Goal: Transaction & Acquisition: Book appointment/travel/reservation

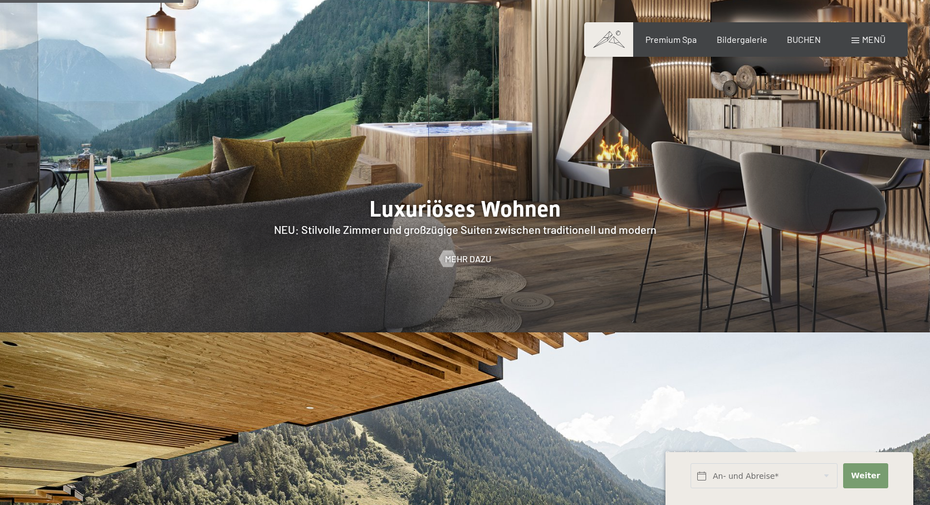
scroll to position [1169, 0]
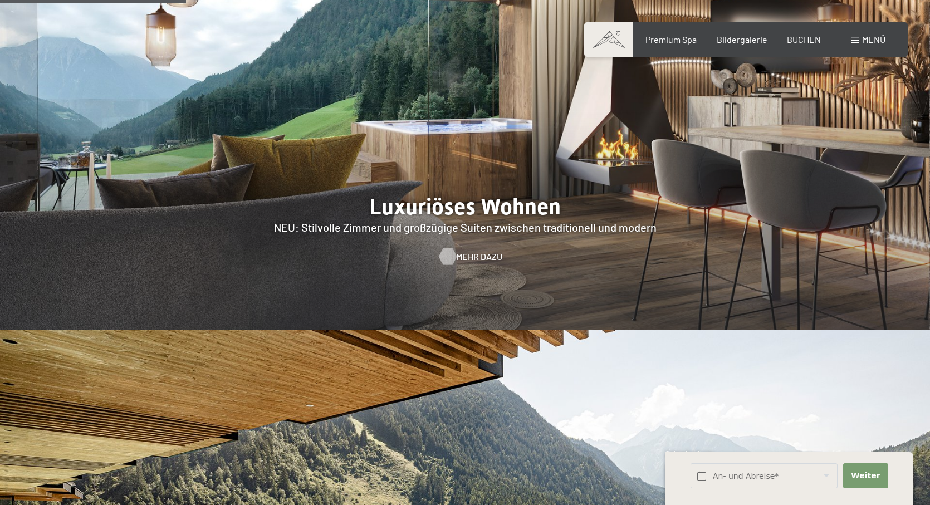
click at [452, 248] on div at bounding box center [447, 256] width 9 height 17
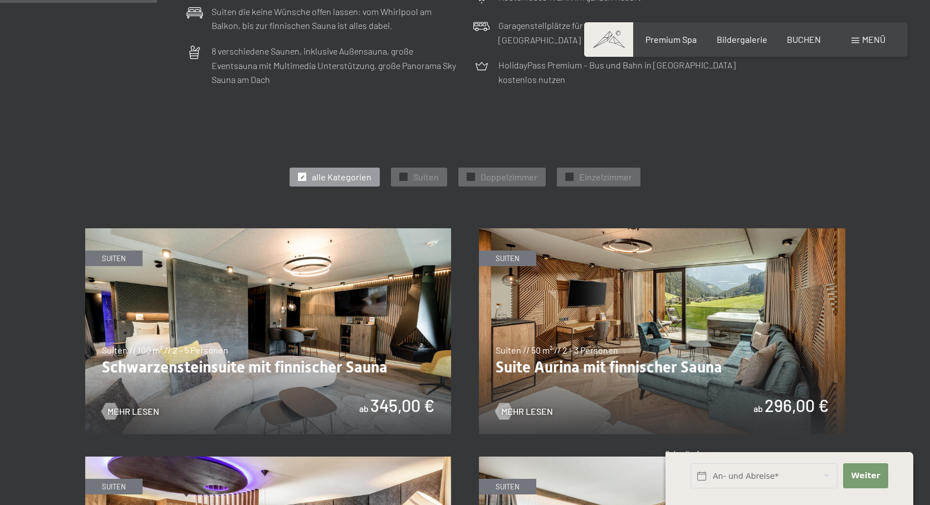
scroll to position [612, 0]
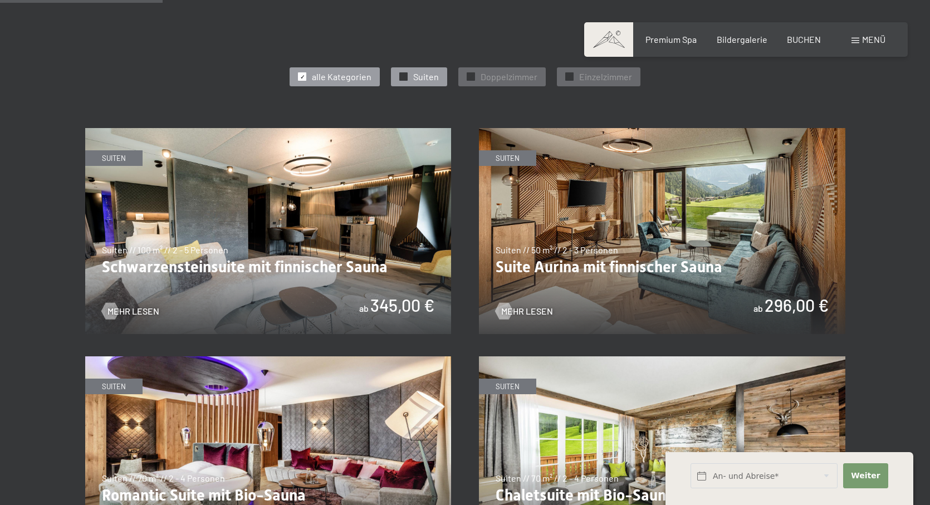
click at [402, 73] on span "✓" at bounding box center [403, 77] width 4 height 8
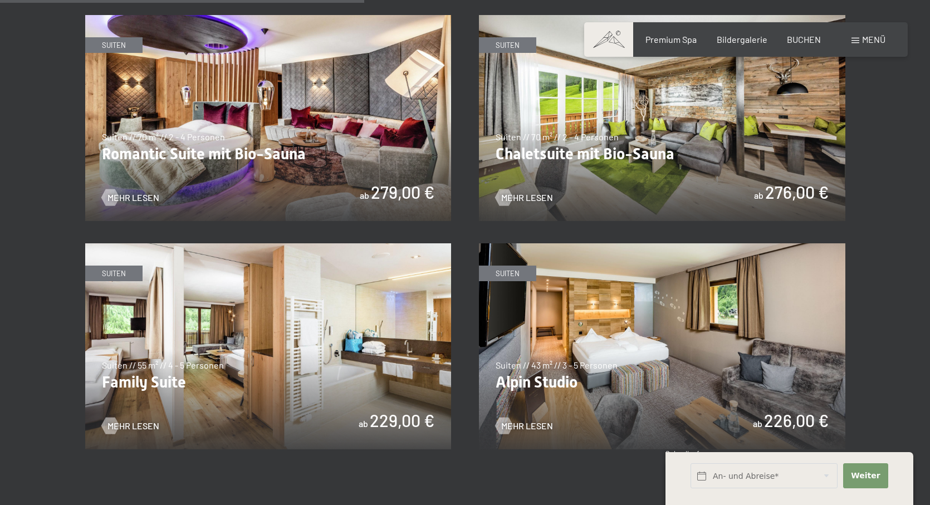
scroll to position [1058, 0]
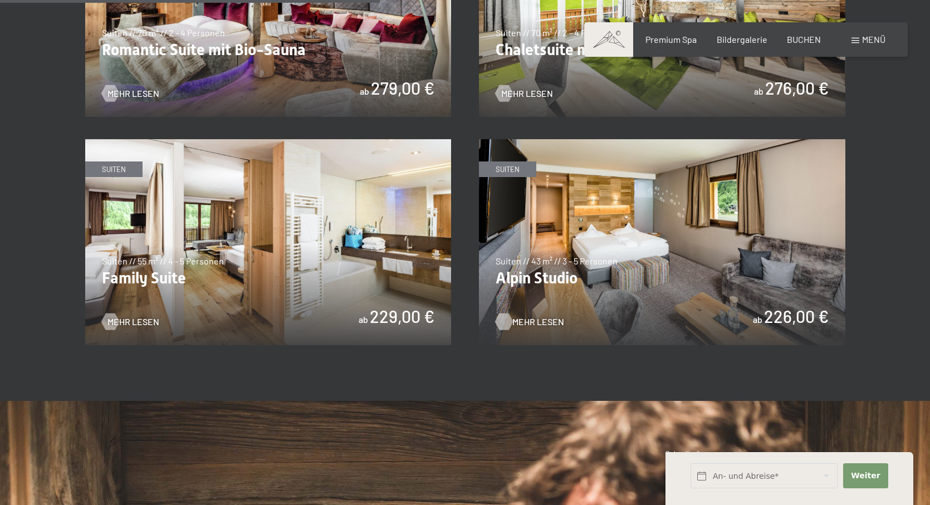
click at [526, 316] on span "Mehr Lesen" at bounding box center [538, 322] width 52 height 12
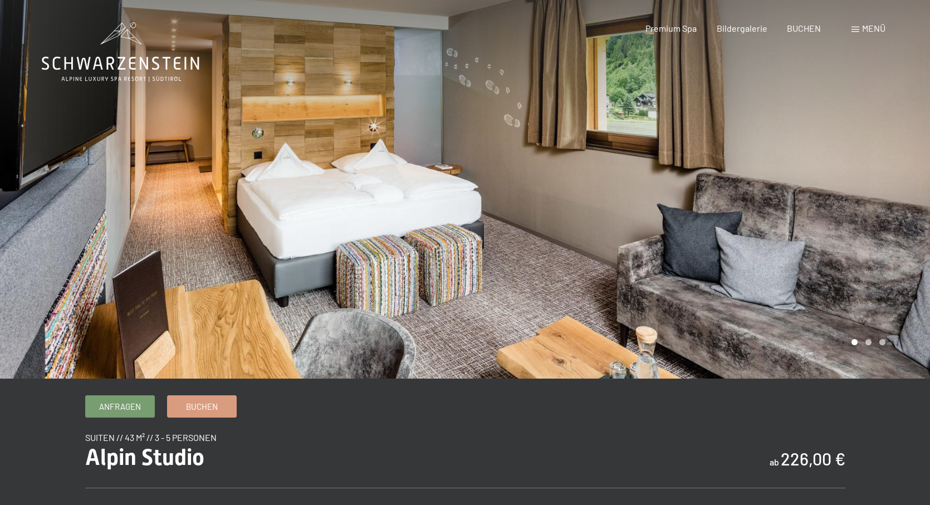
click at [865, 295] on div at bounding box center [697, 189] width 465 height 379
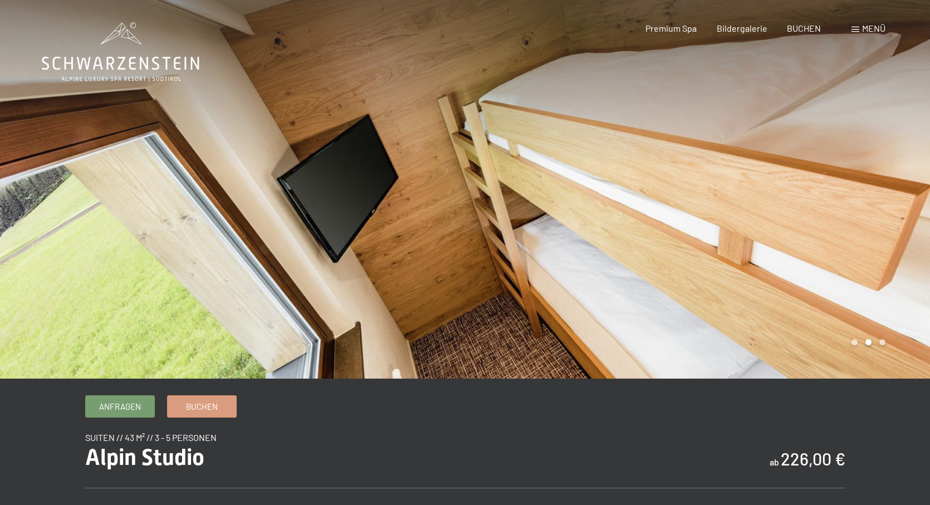
click at [865, 295] on div at bounding box center [697, 189] width 465 height 379
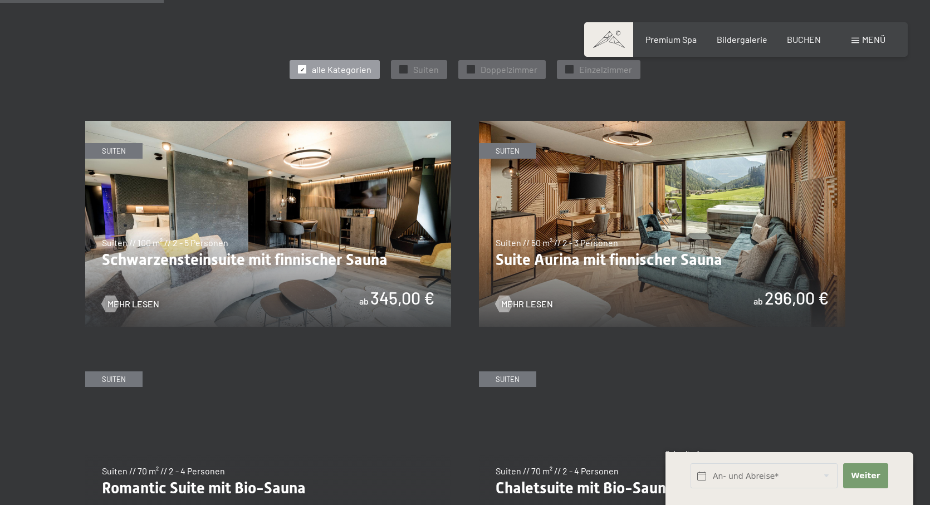
scroll to position [612, 0]
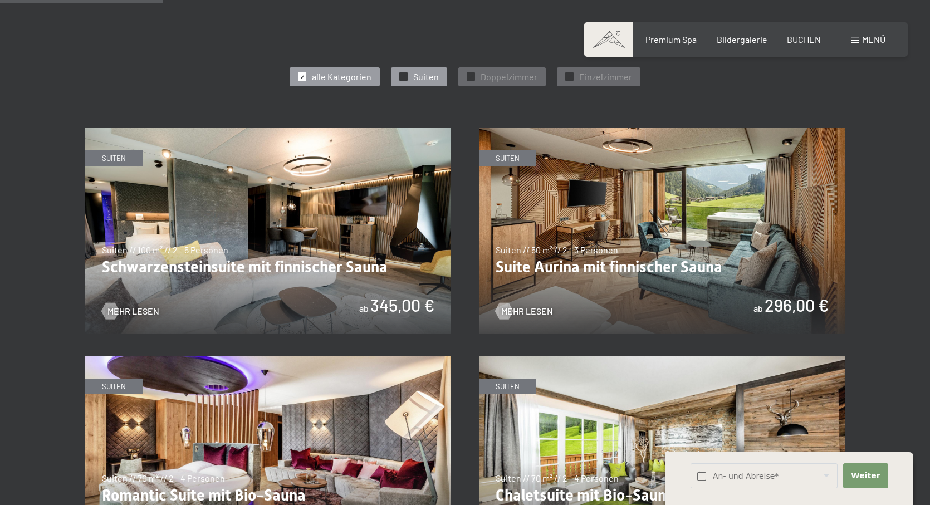
click at [403, 73] on span "✓" at bounding box center [403, 77] width 4 height 8
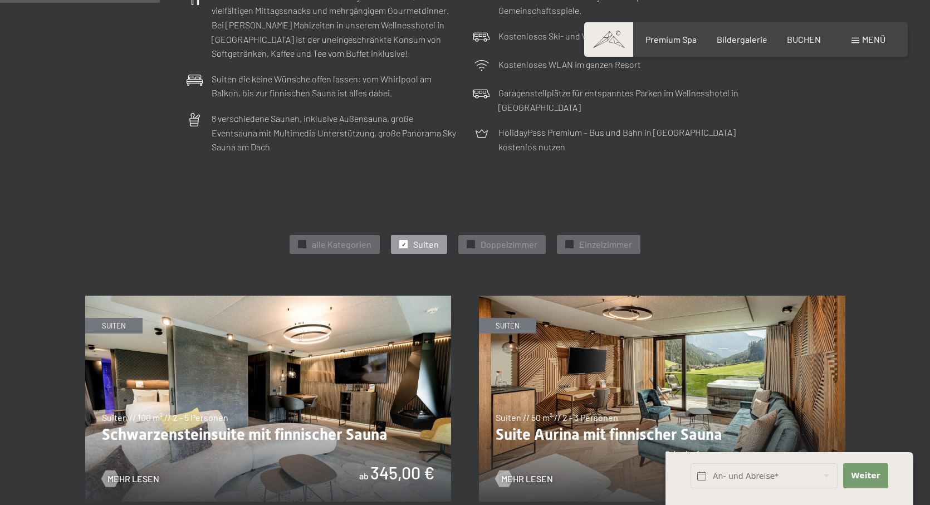
scroll to position [445, 0]
click at [304, 240] on span "✓" at bounding box center [302, 244] width 4 height 8
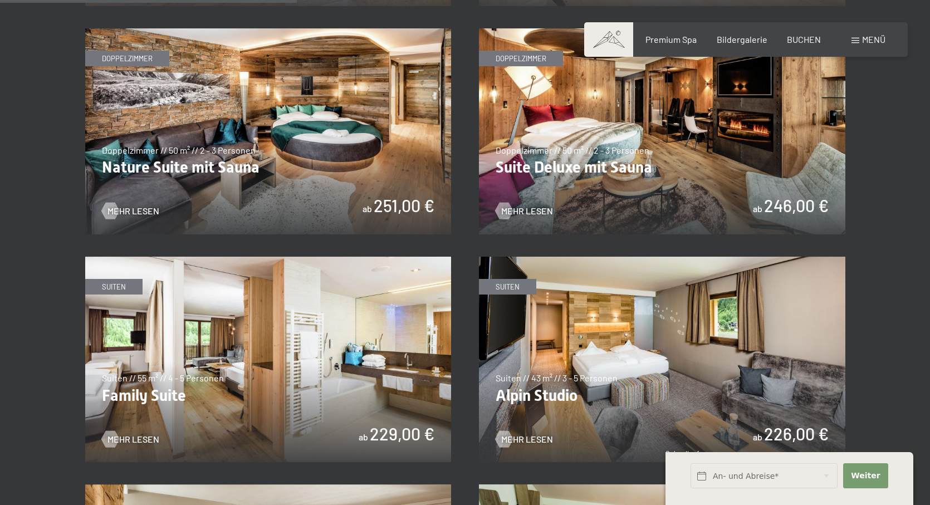
scroll to position [1114, 0]
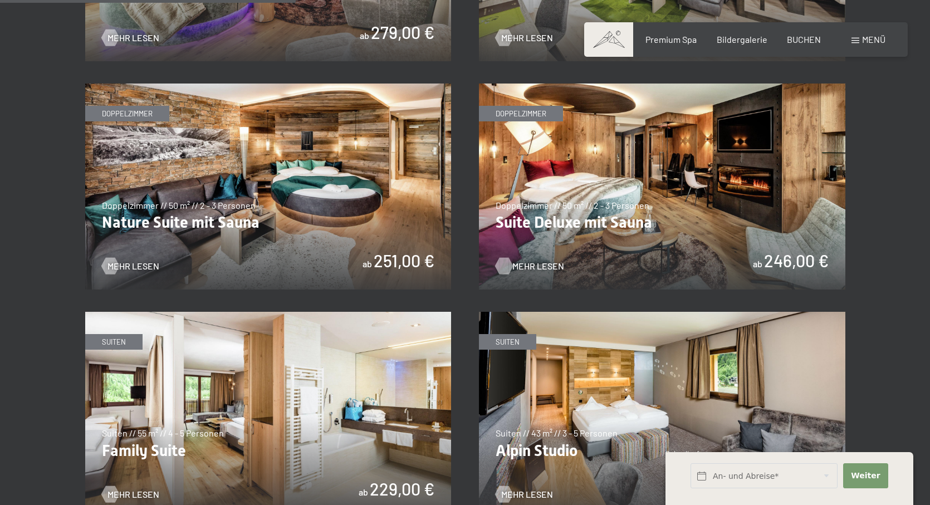
click at [546, 260] on span "Mehr Lesen" at bounding box center [538, 266] width 52 height 12
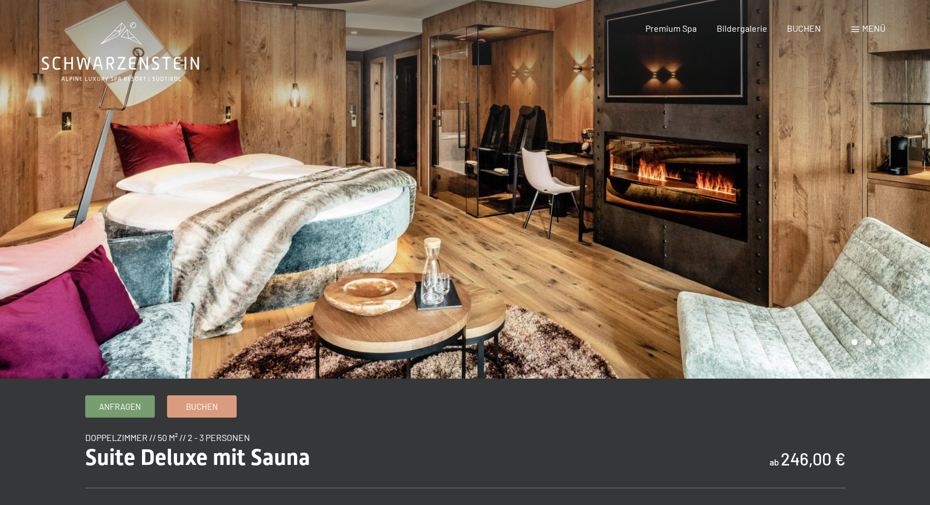
click at [638, 272] on div at bounding box center [697, 189] width 465 height 379
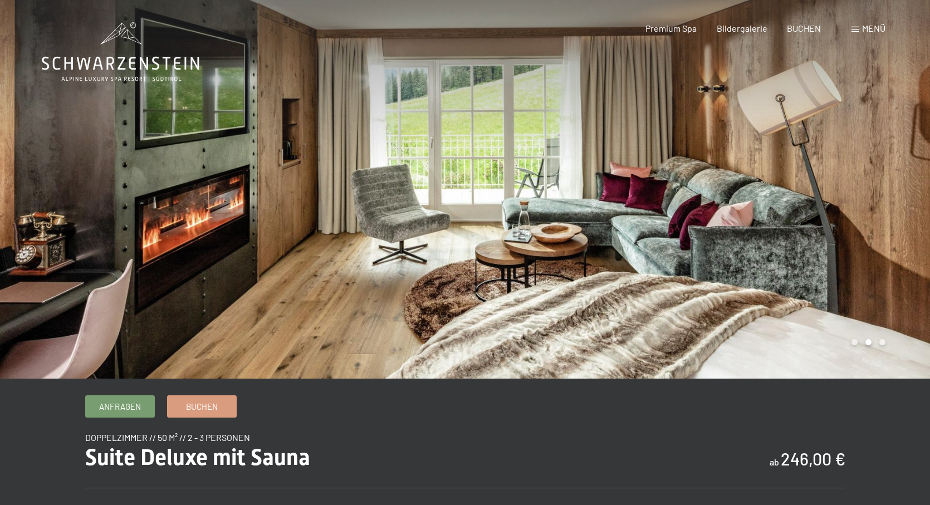
click at [744, 271] on div at bounding box center [697, 189] width 465 height 379
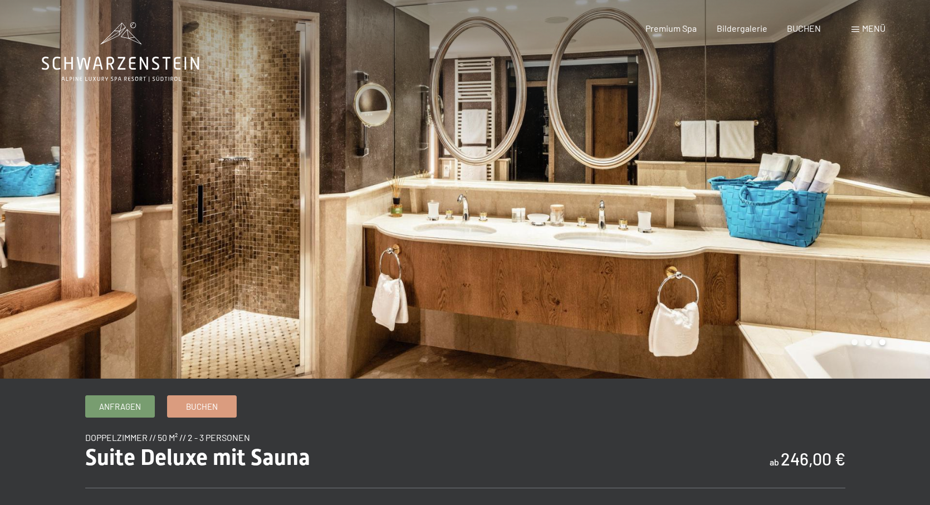
click at [744, 271] on div at bounding box center [697, 189] width 465 height 379
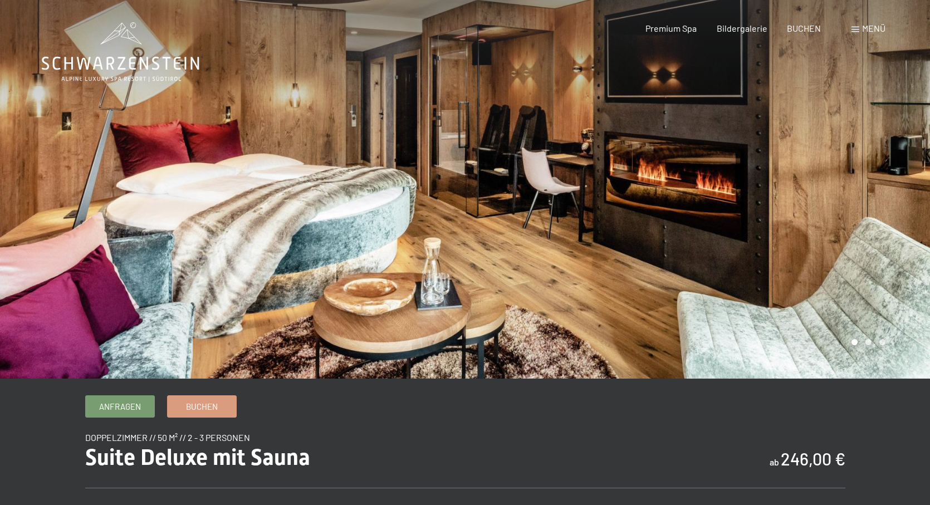
click at [744, 271] on div at bounding box center [697, 189] width 465 height 379
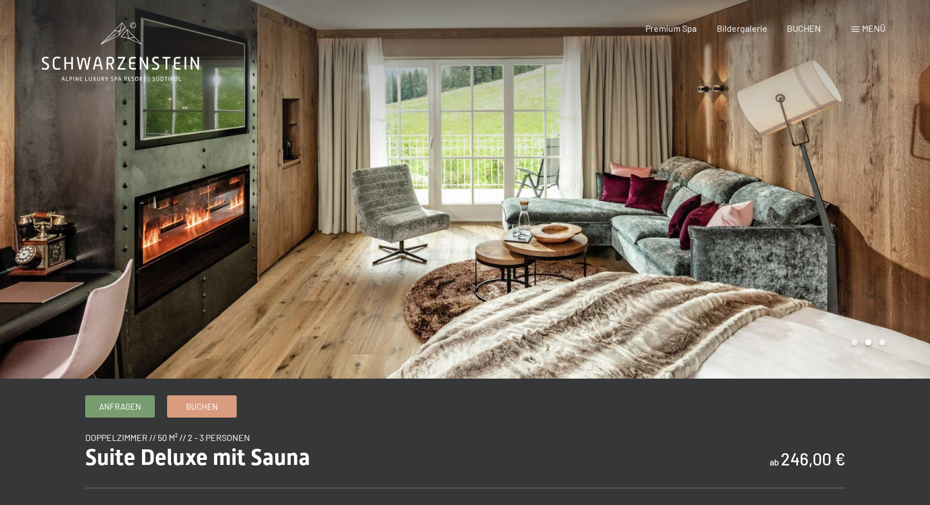
click at [734, 219] on div at bounding box center [697, 189] width 465 height 379
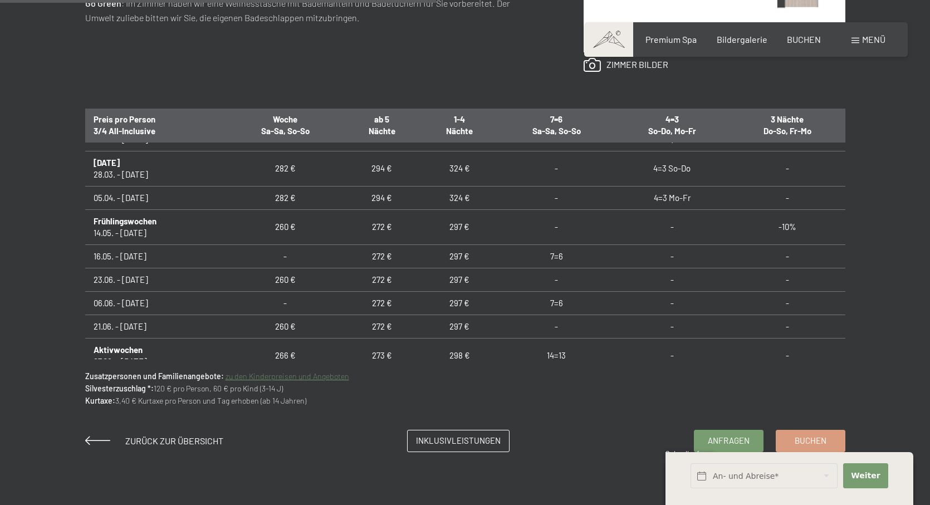
scroll to position [779, 0]
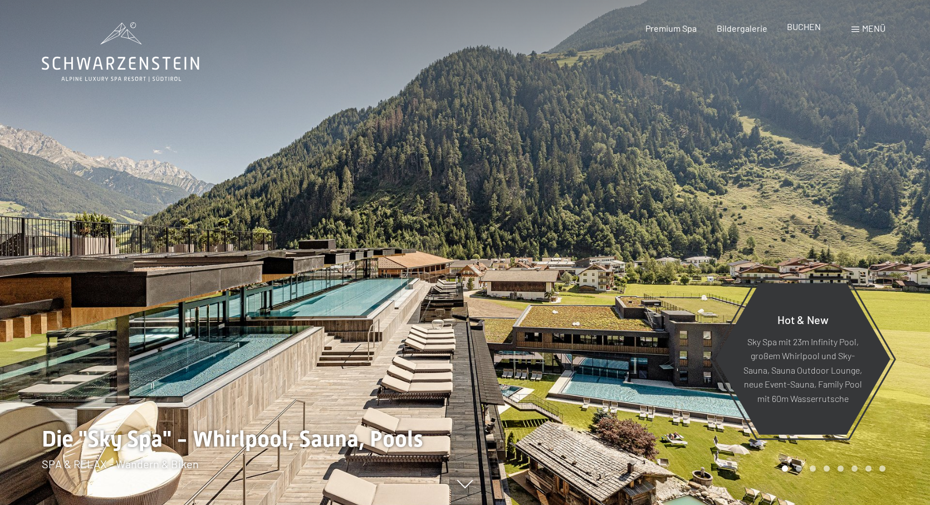
click at [798, 27] on span "BUCHEN" at bounding box center [804, 26] width 34 height 11
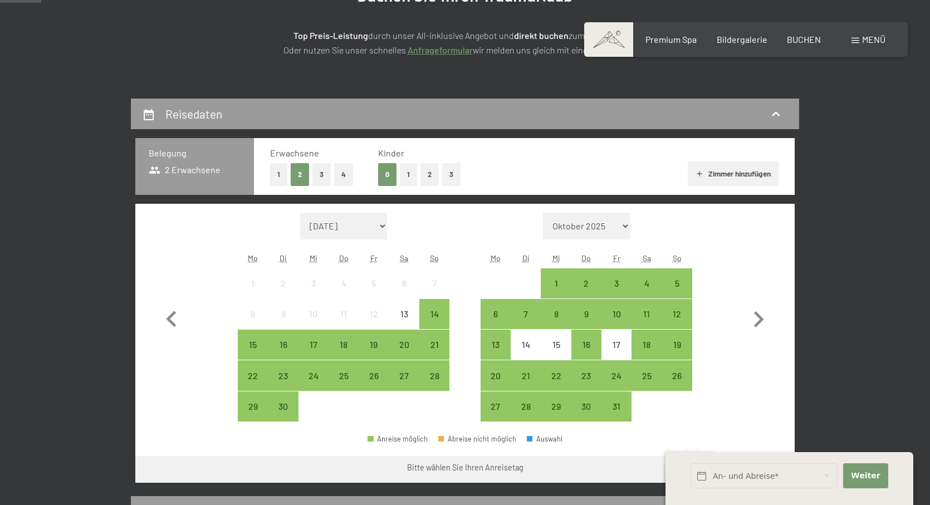
scroll to position [223, 0]
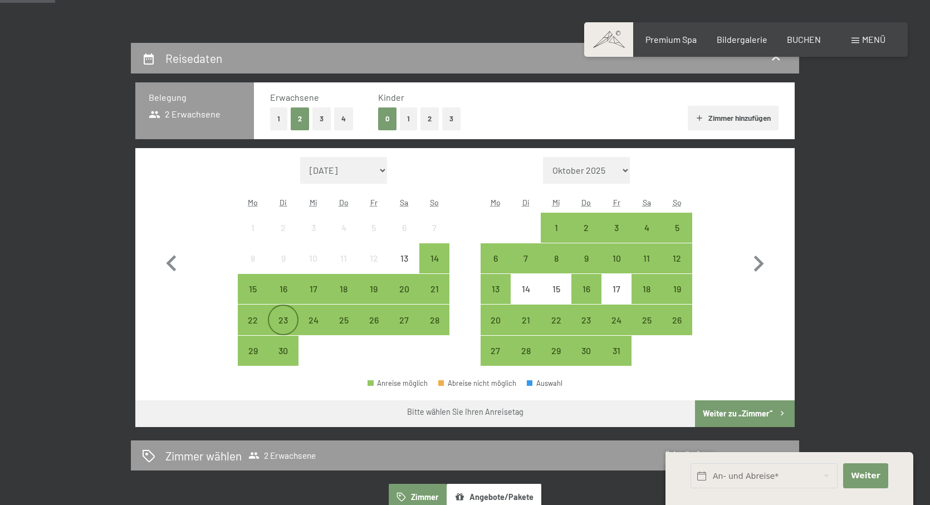
click at [295, 330] on div "23" at bounding box center [283, 330] width 28 height 28
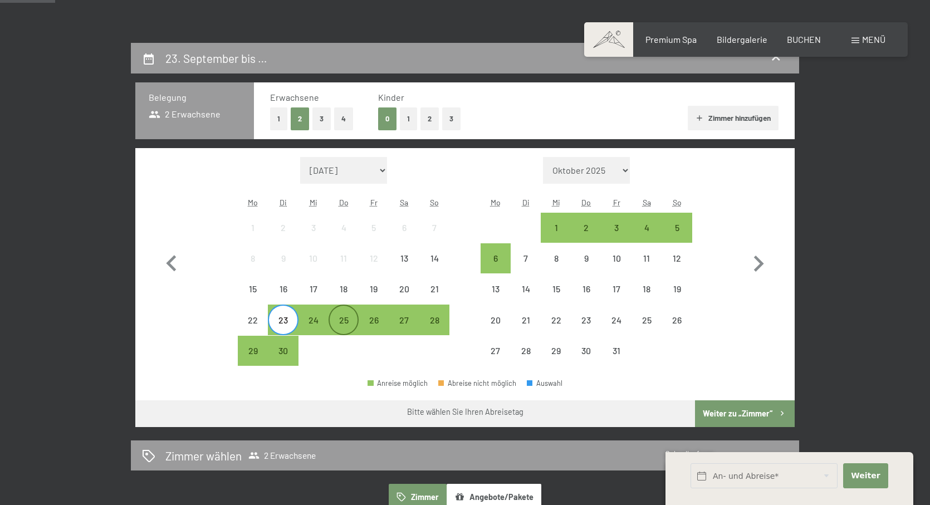
click at [332, 325] on div "25" at bounding box center [344, 330] width 28 height 28
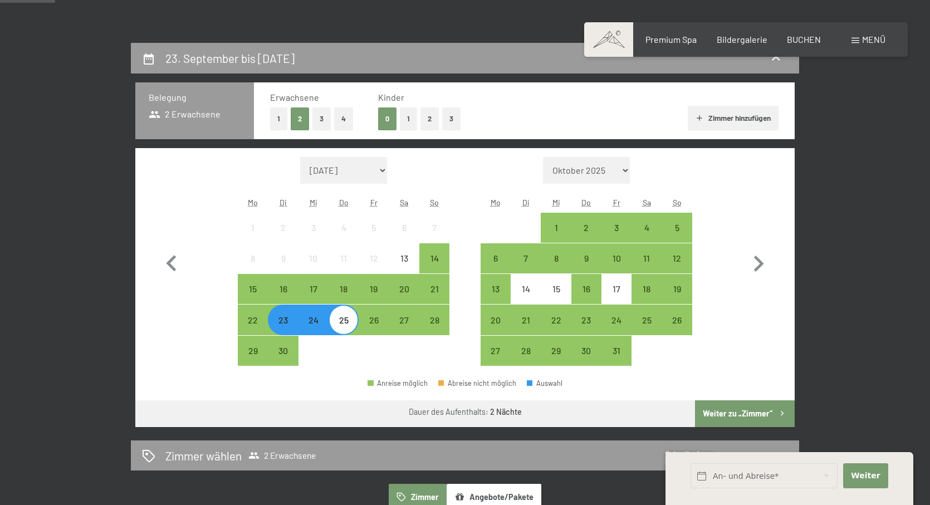
click at [727, 411] on button "Weiter zu „Zimmer“" at bounding box center [745, 413] width 100 height 27
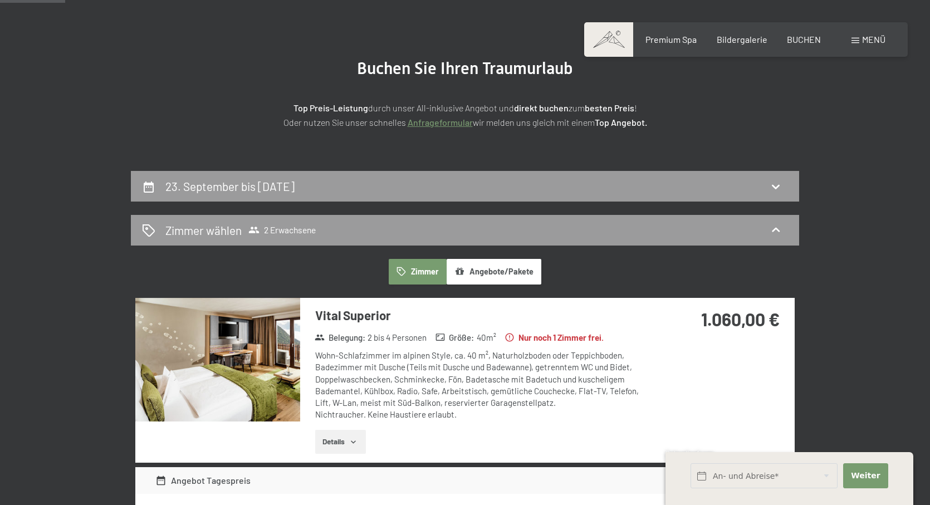
scroll to position [0, 0]
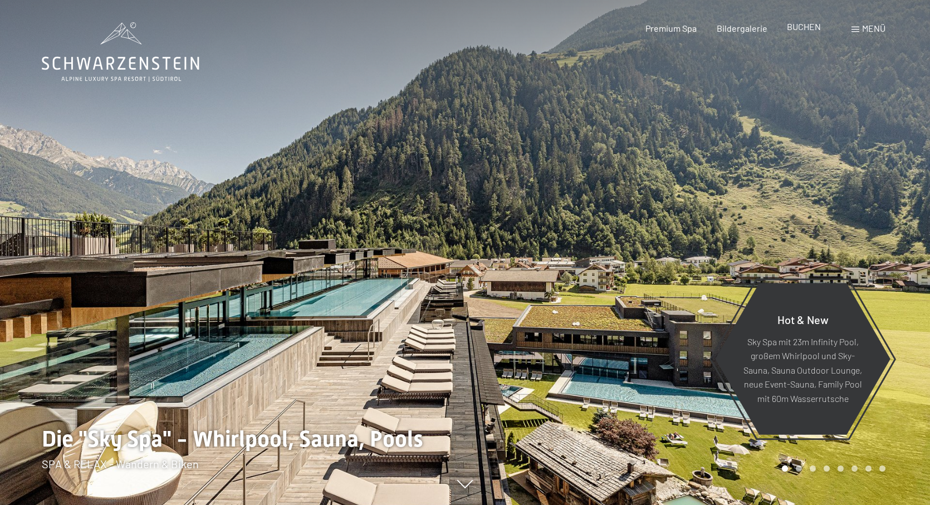
click at [796, 22] on span "BUCHEN" at bounding box center [804, 26] width 34 height 11
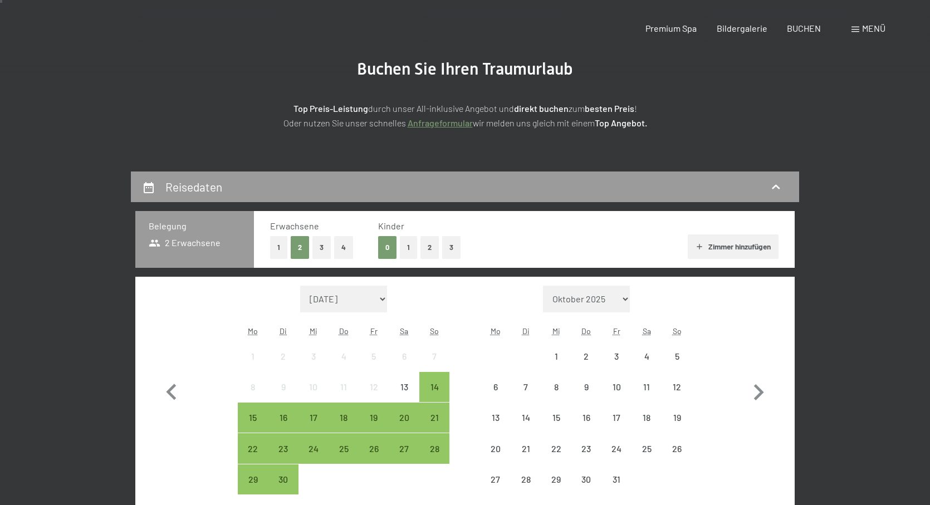
scroll to position [334, 0]
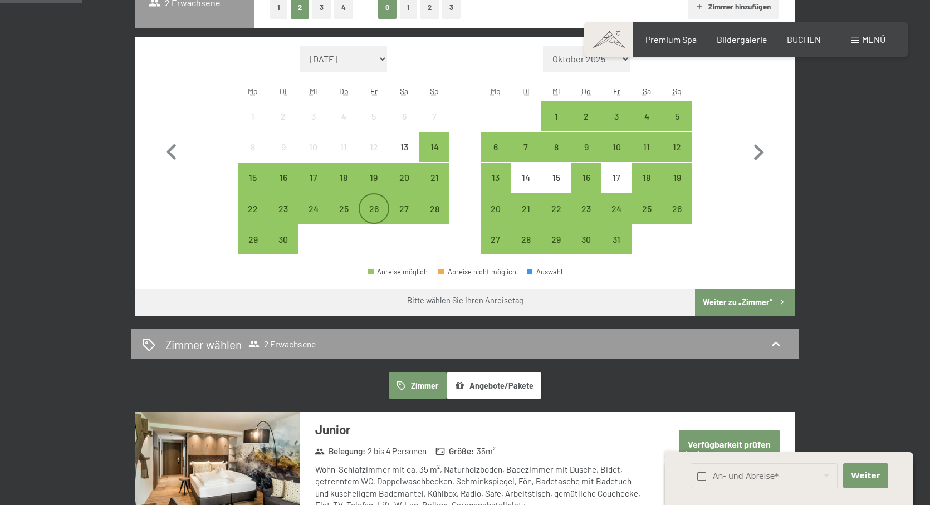
click at [381, 211] on div "26" at bounding box center [374, 218] width 28 height 28
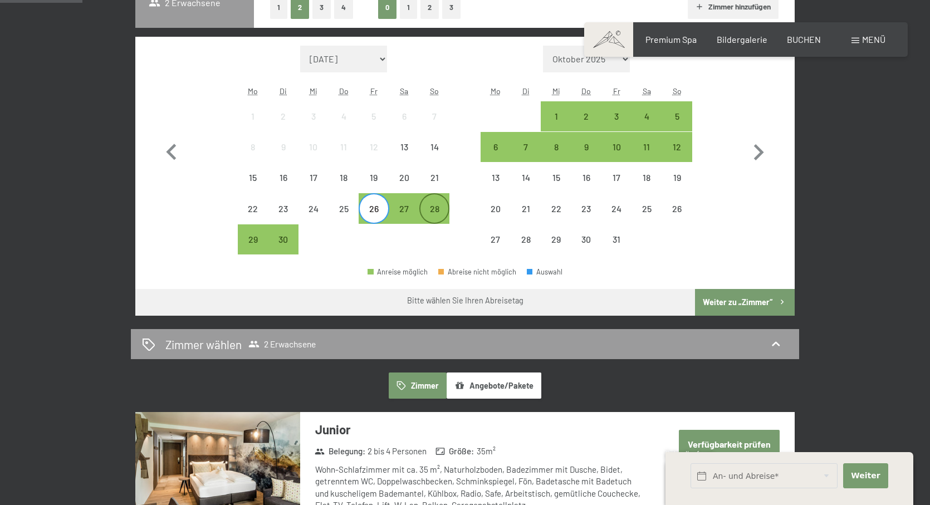
click at [433, 207] on div "28" at bounding box center [434, 218] width 28 height 28
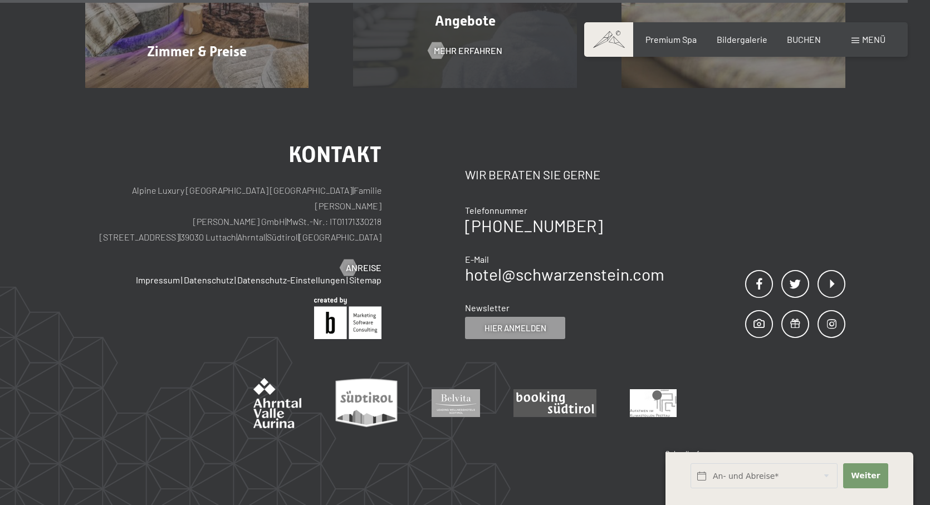
scroll to position [3563, 0]
